Goal: Task Accomplishment & Management: Manage account settings

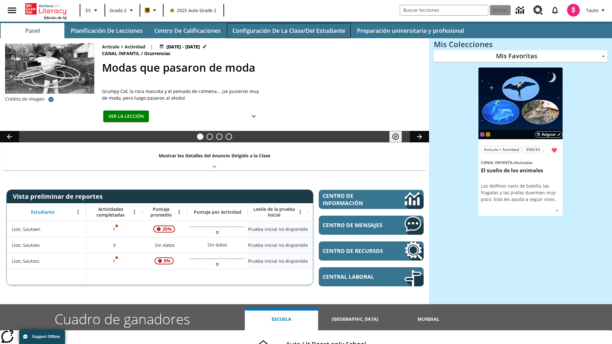
click at [289, 31] on button "Configuración de la clase/del estudiante" at bounding box center [289, 30] width 124 height 15
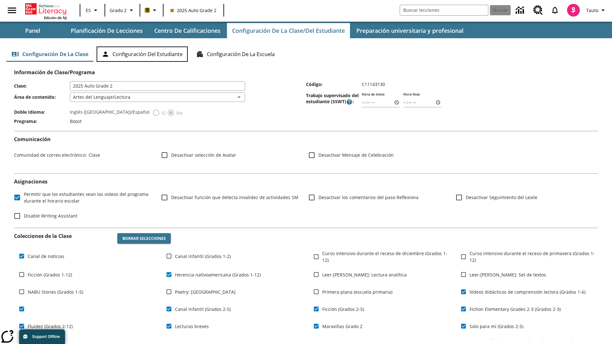
click at [142, 54] on button "Configuración del estudiante" at bounding box center [142, 54] width 91 height 15
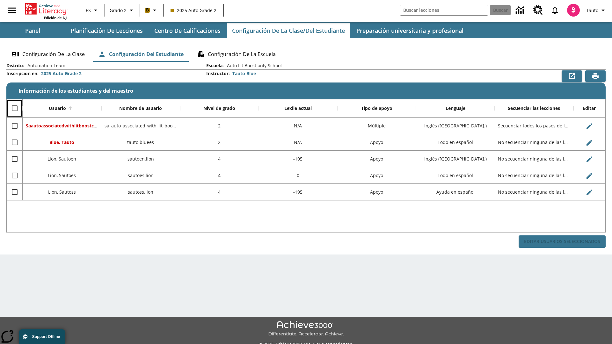
click at [14, 108] on input "Select all rows" at bounding box center [14, 108] width 13 height 13
checkbox input "true"
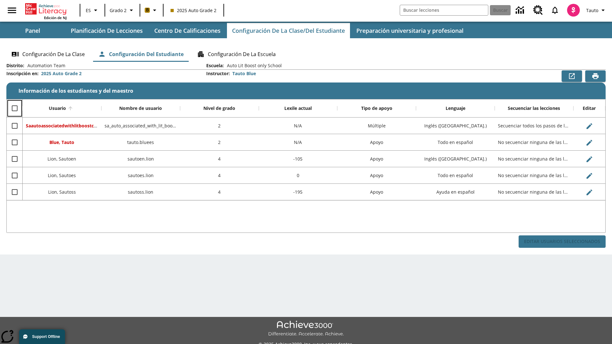
checkbox input "true"
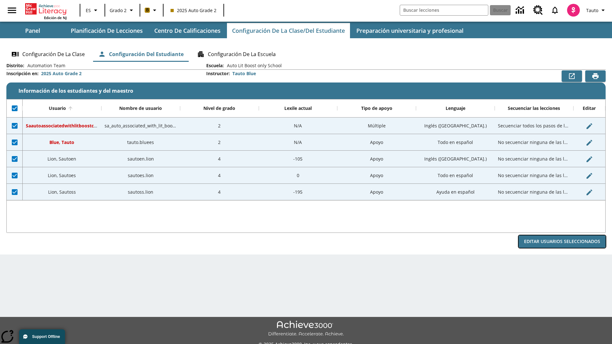
click at [562, 242] on button "Editar Usuarios Seleccionados" at bounding box center [562, 242] width 87 height 12
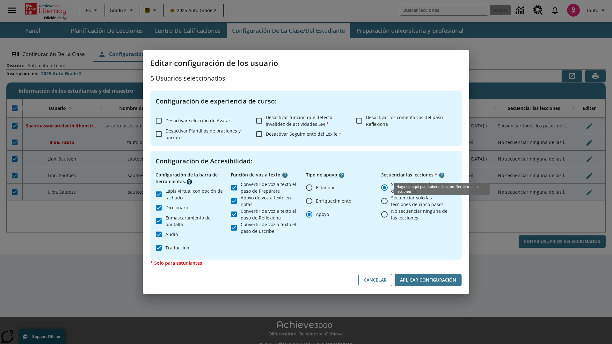
click at [189, 182] on icon "Haga clic aquí para saber más sobre" at bounding box center [189, 182] width 6 height 6
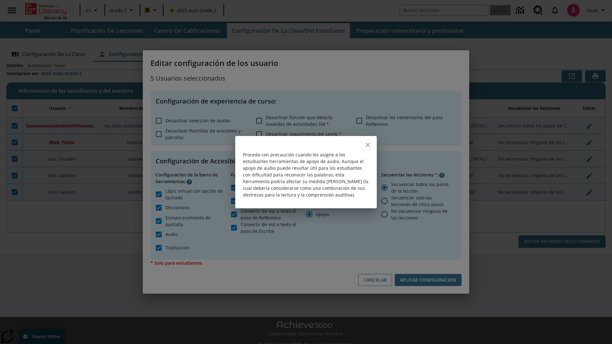
click at [368, 145] on icon "close" at bounding box center [368, 145] width 4 height 4
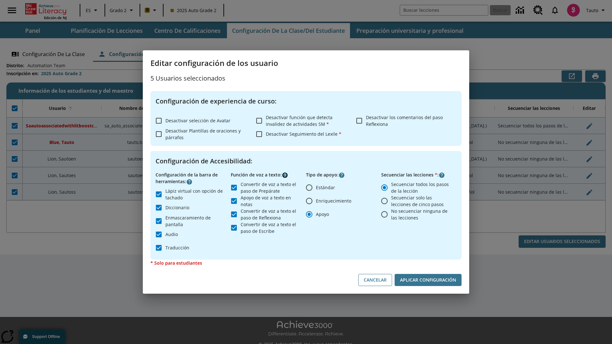
click at [285, 175] on icon "Haga clic aquí para saber más sobre" at bounding box center [285, 175] width 6 height 6
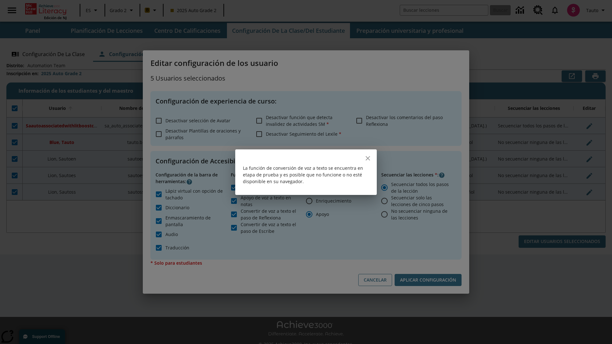
click at [368, 158] on icon "close" at bounding box center [368, 158] width 4 height 4
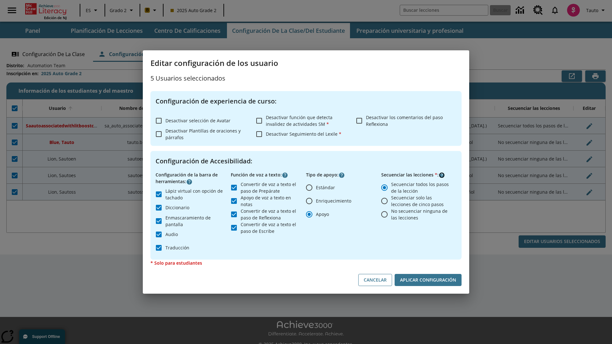
click at [442, 175] on icon "Haga clic aquí para saber más sobre" at bounding box center [442, 175] width 6 height 6
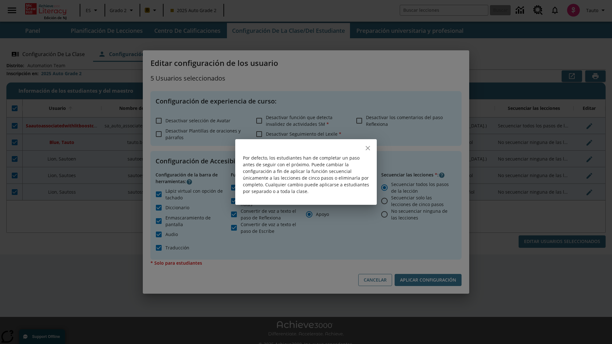
click at [368, 148] on icon "close" at bounding box center [368, 148] width 4 height 4
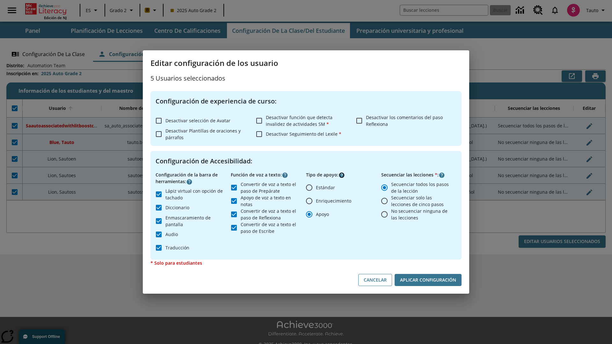
click at [342, 175] on icon "Haga clic aquí para saber más sobre" at bounding box center [342, 175] width 6 height 6
